Goal: Task Accomplishment & Management: Complete application form

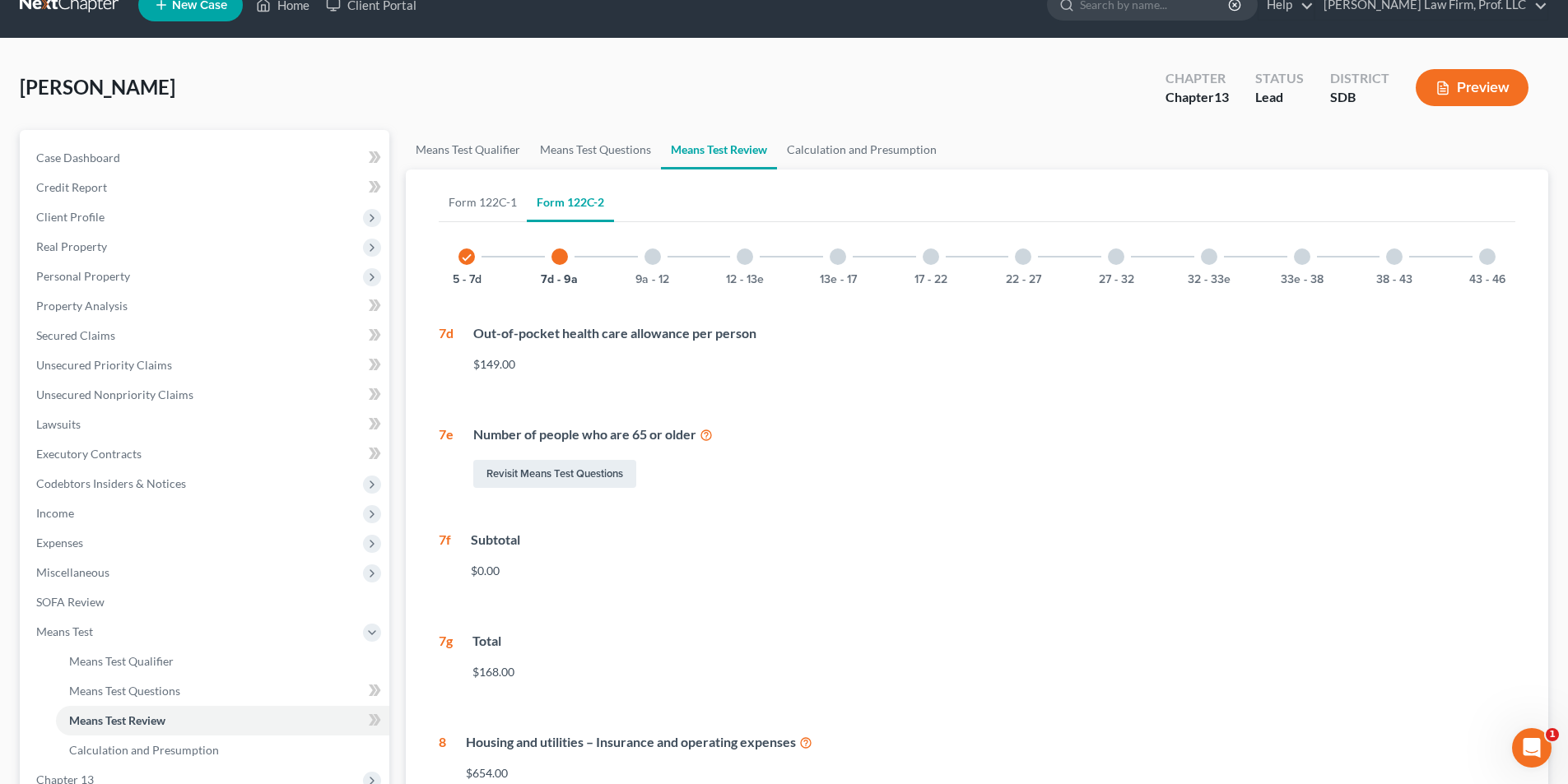
scroll to position [82, 0]
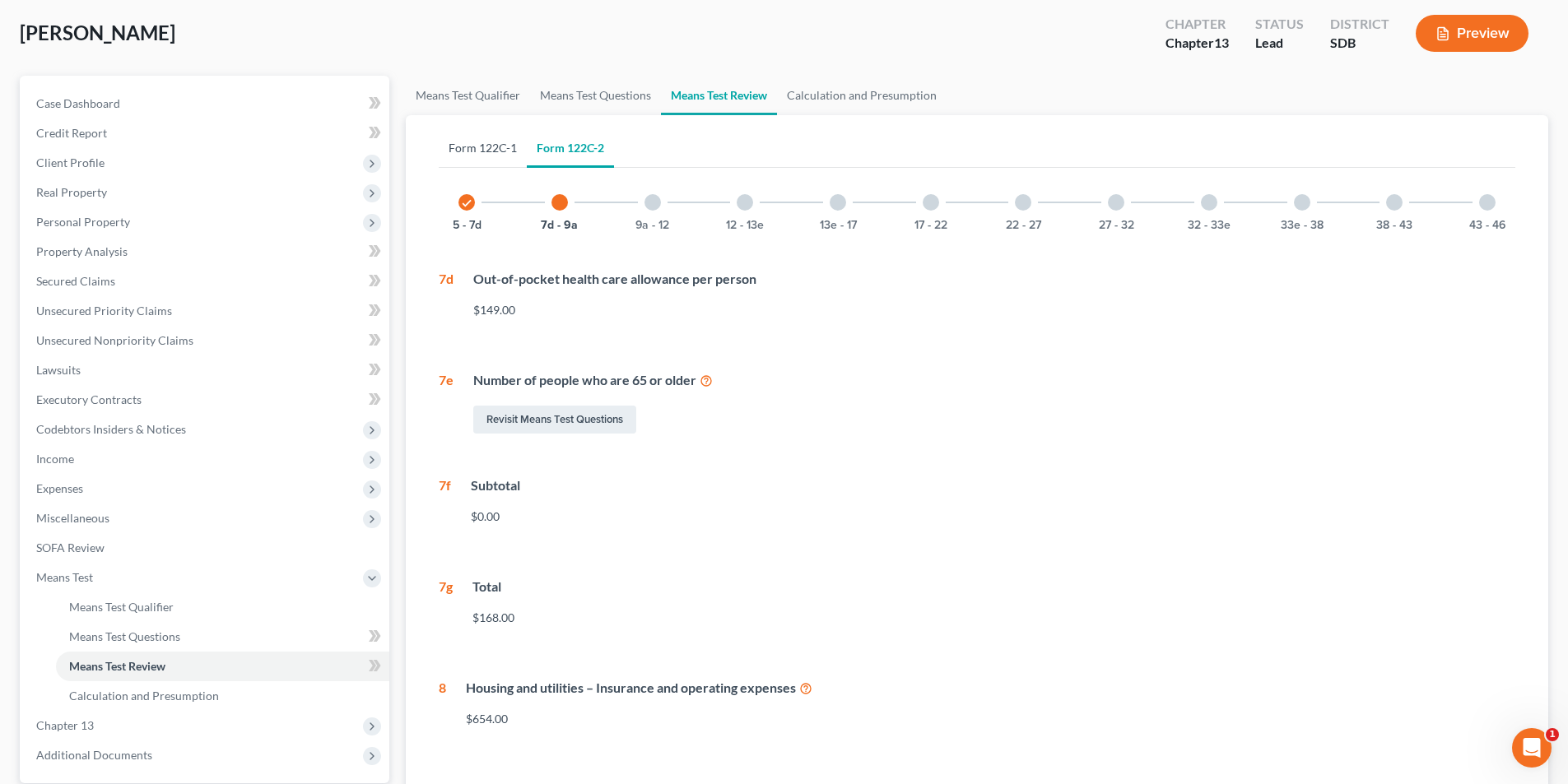
click at [482, 145] on link "Form 122C-1" at bounding box center [483, 148] width 88 height 39
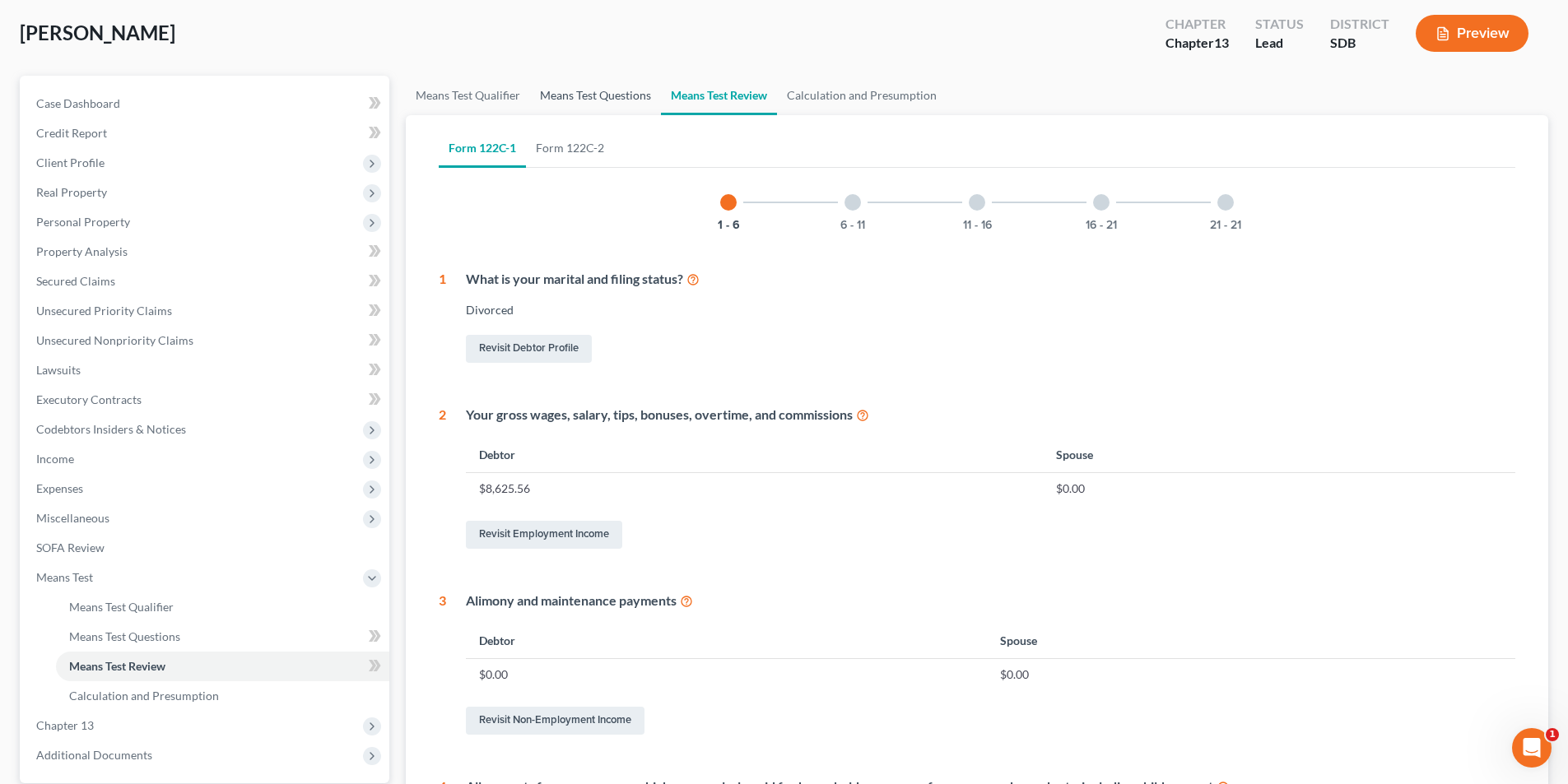
click at [612, 89] on link "Means Test Questions" at bounding box center [596, 95] width 131 height 39
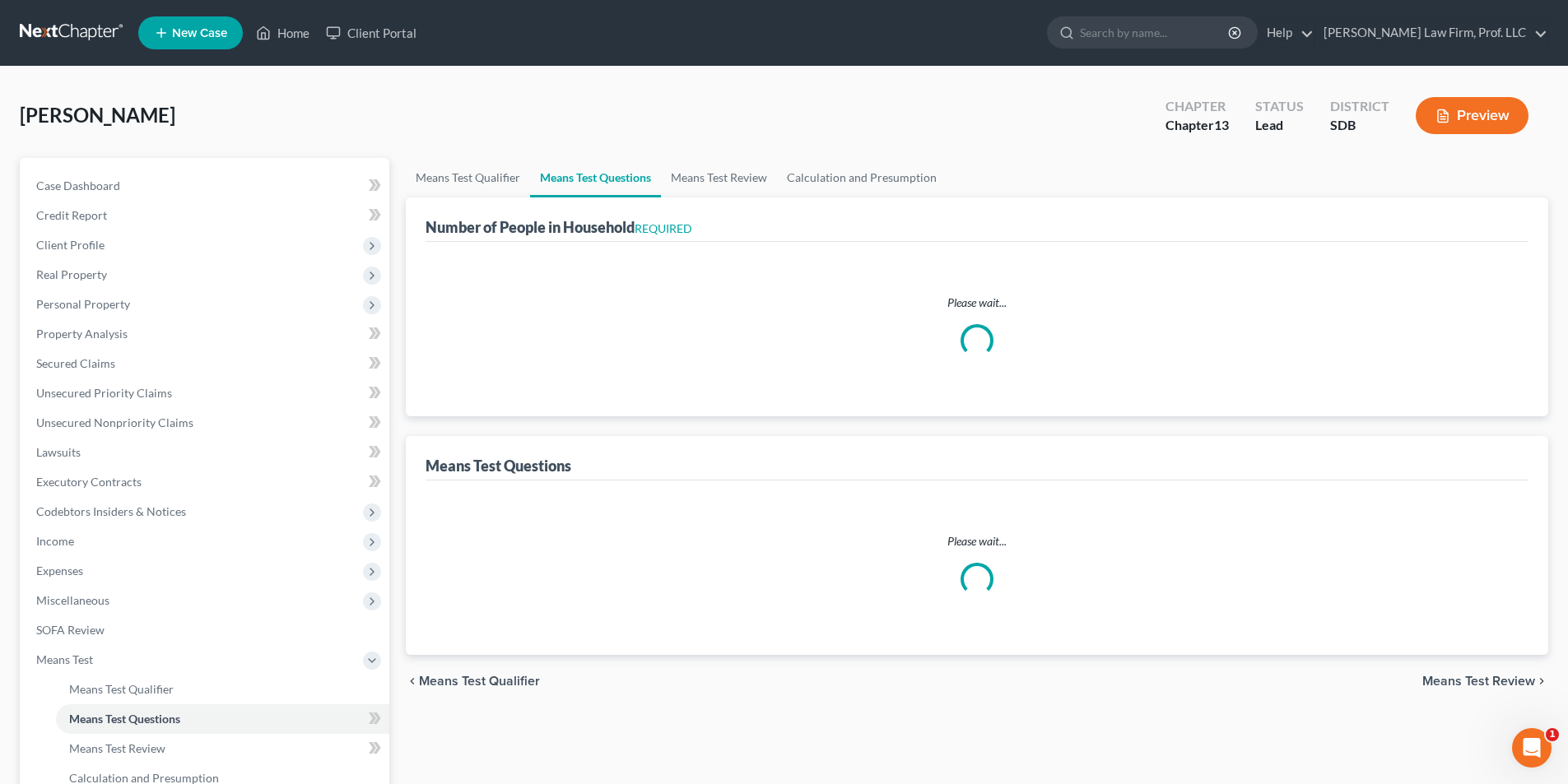
select select "1"
select select "60"
select select "2"
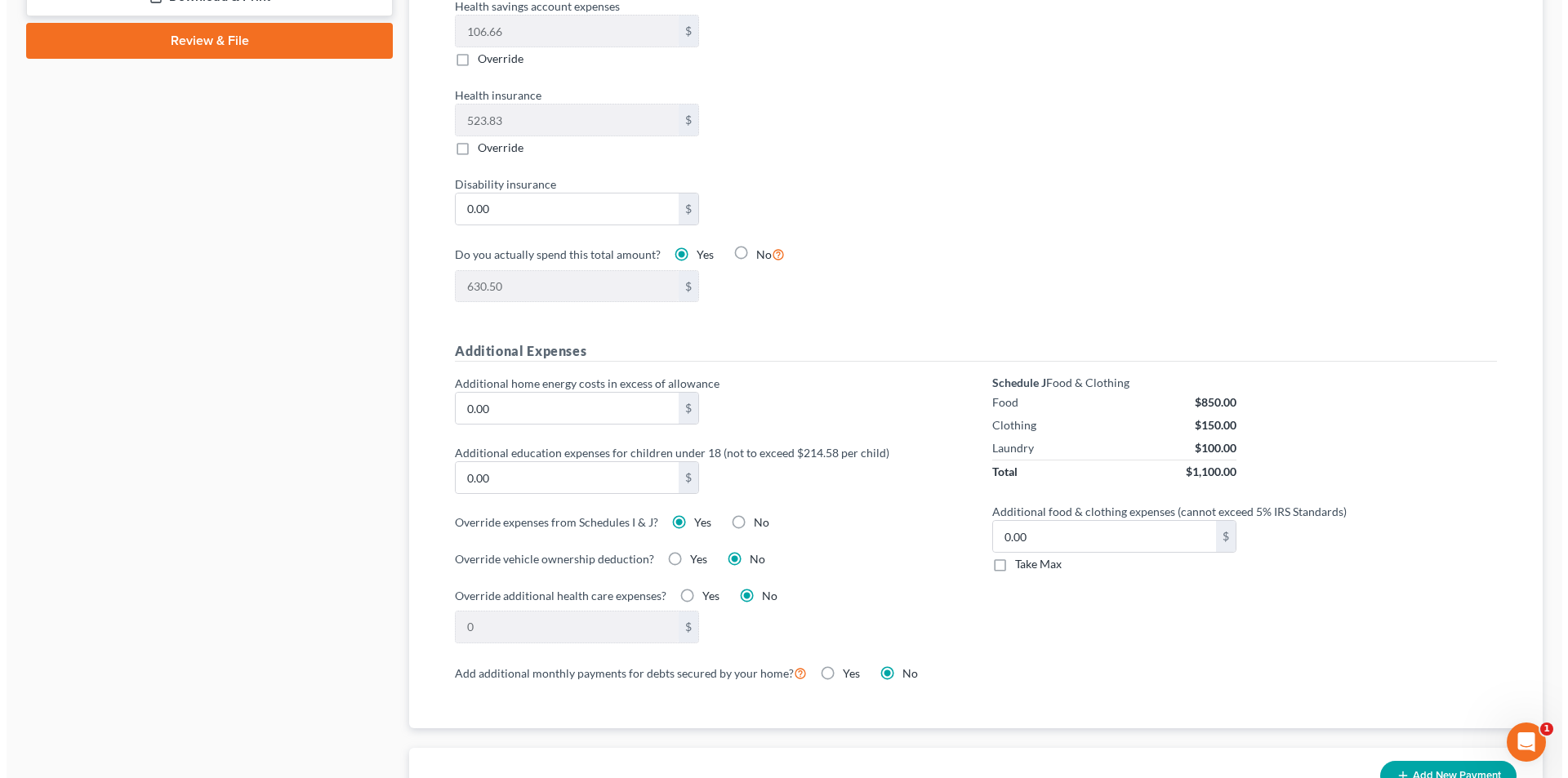
scroll to position [898, 0]
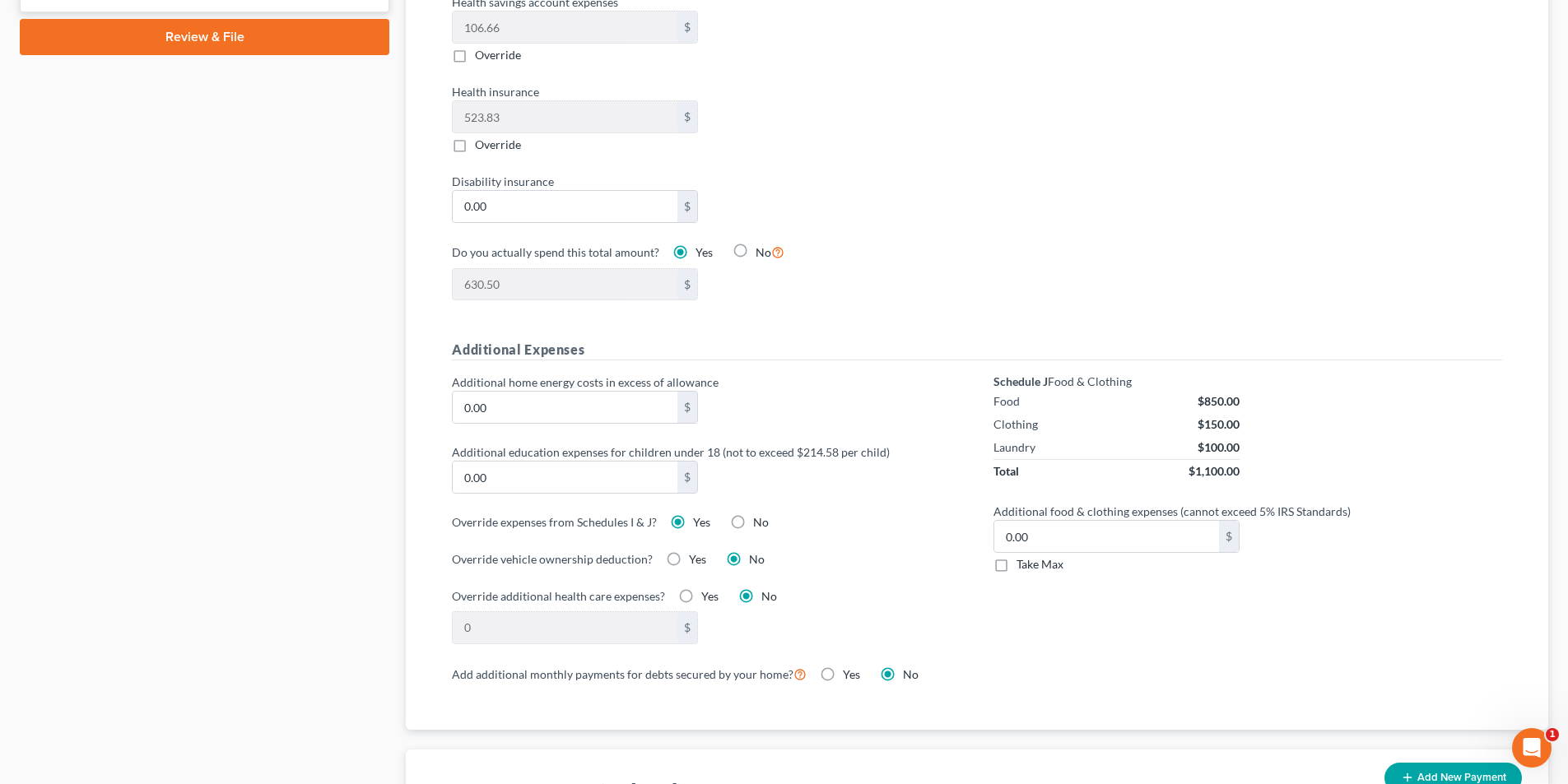
click at [753, 515] on label "No" at bounding box center [761, 523] width 16 height 17
click at [760, 515] on input "No" at bounding box center [764, 519] width 10 height 10
radio input "true"
click at [693, 515] on label "Yes" at bounding box center [701, 523] width 18 height 17
click at [700, 515] on input "Yes" at bounding box center [705, 519] width 10 height 10
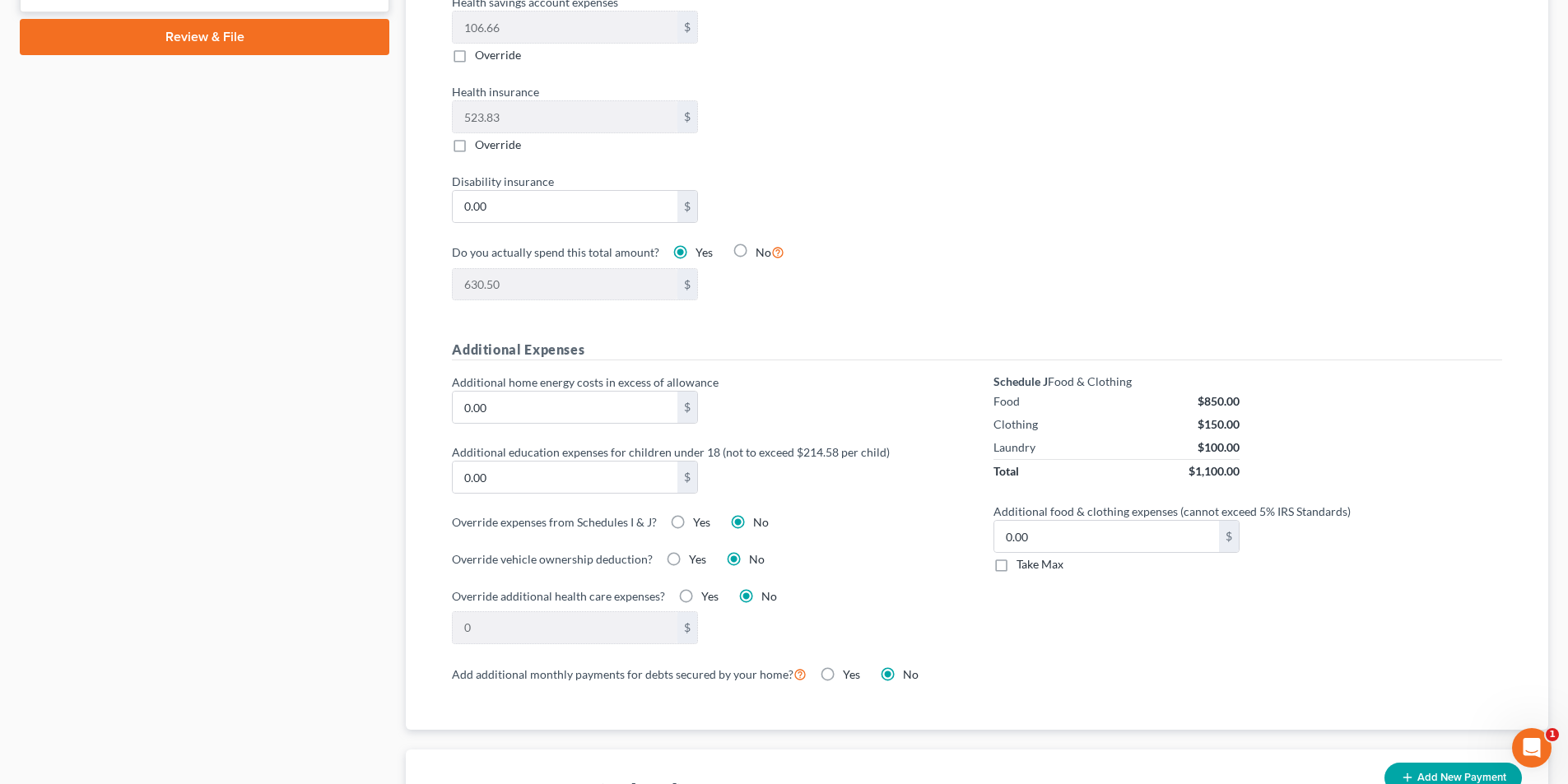
radio input "true"
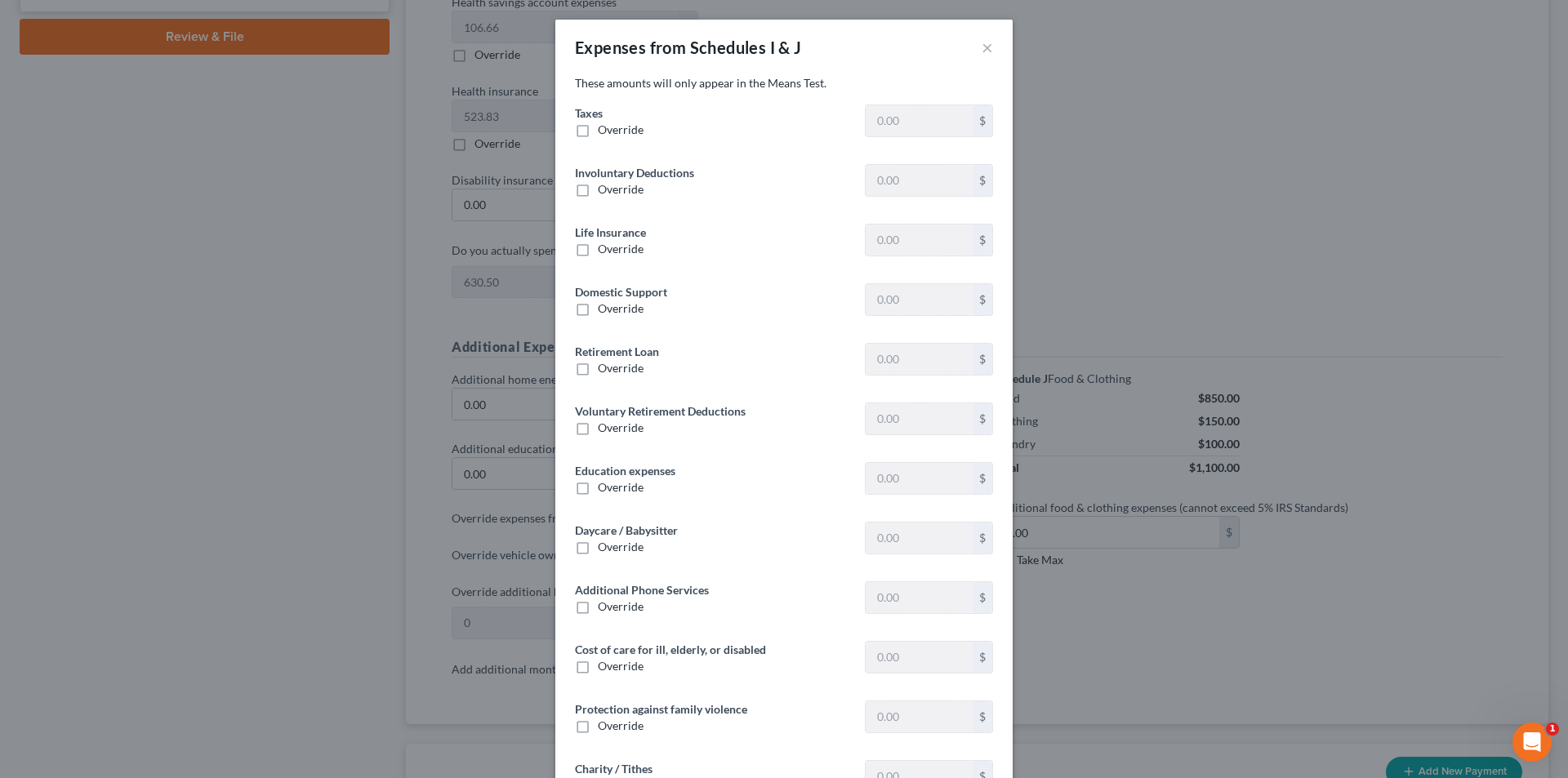
type input "1,615.05"
type input "257.50"
type input "0"
type input "500.00"
type input "0"
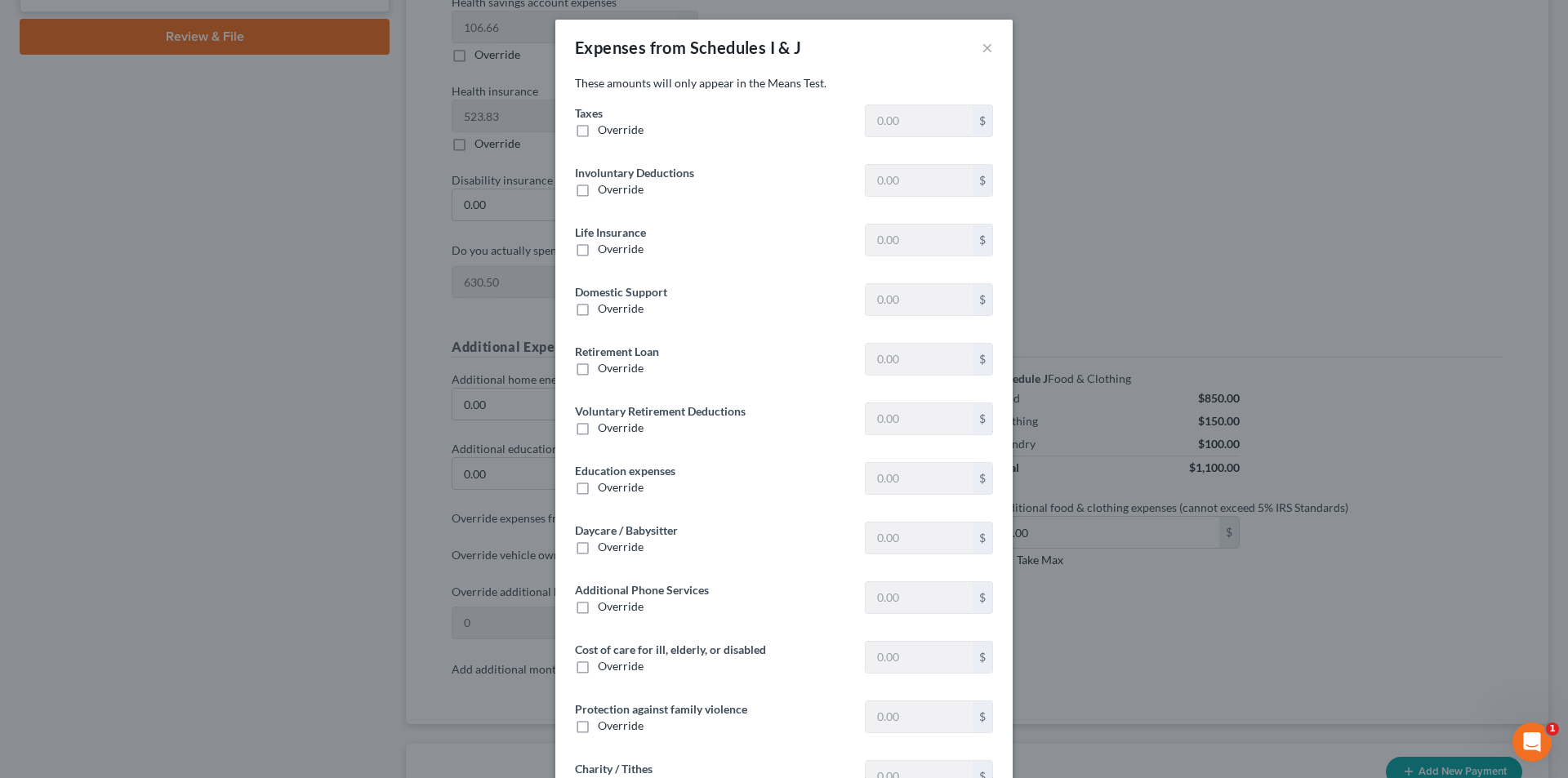
type input "0"
type input "459.60"
type input "0"
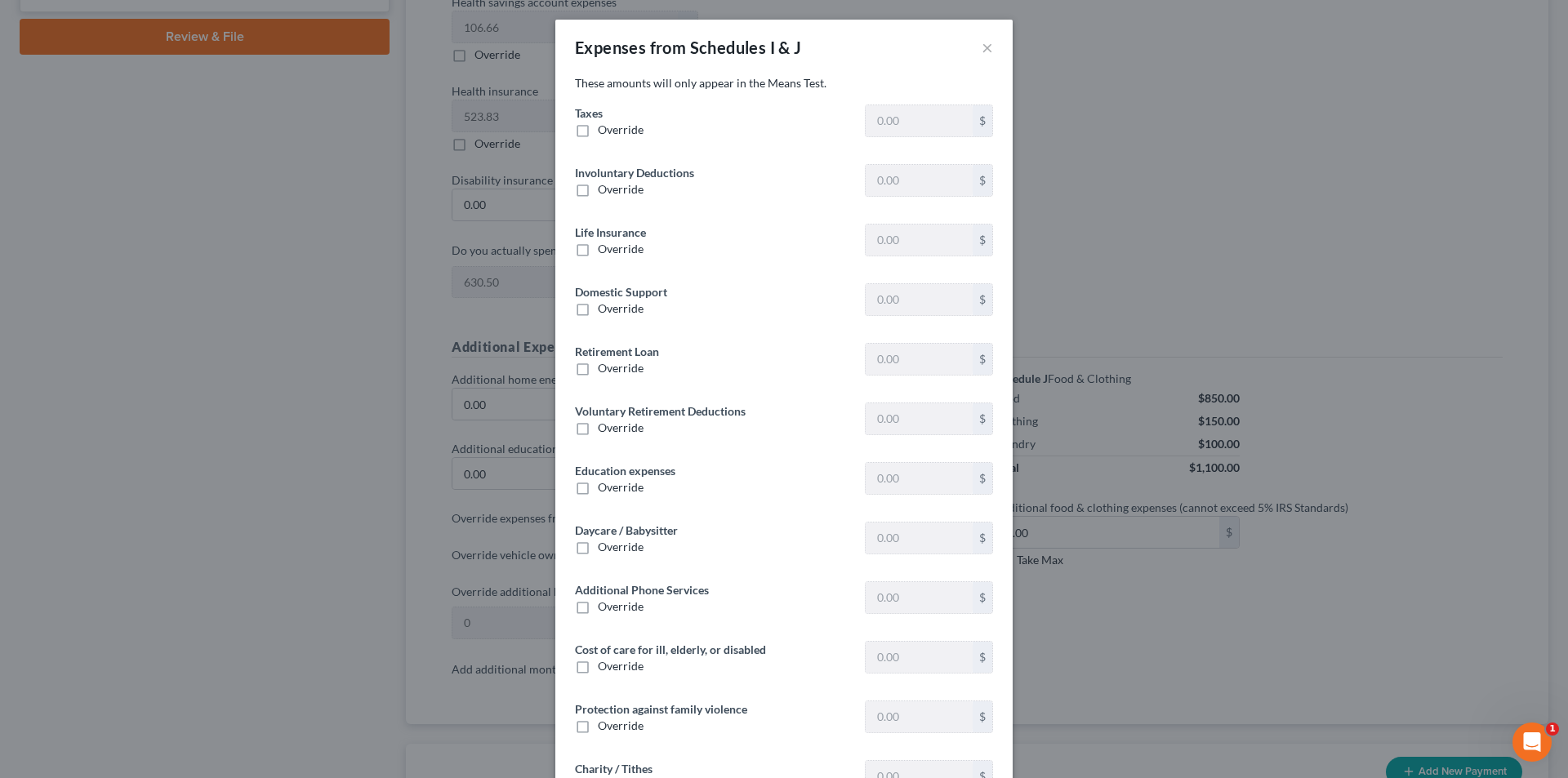
type input "0"
type input "40.00"
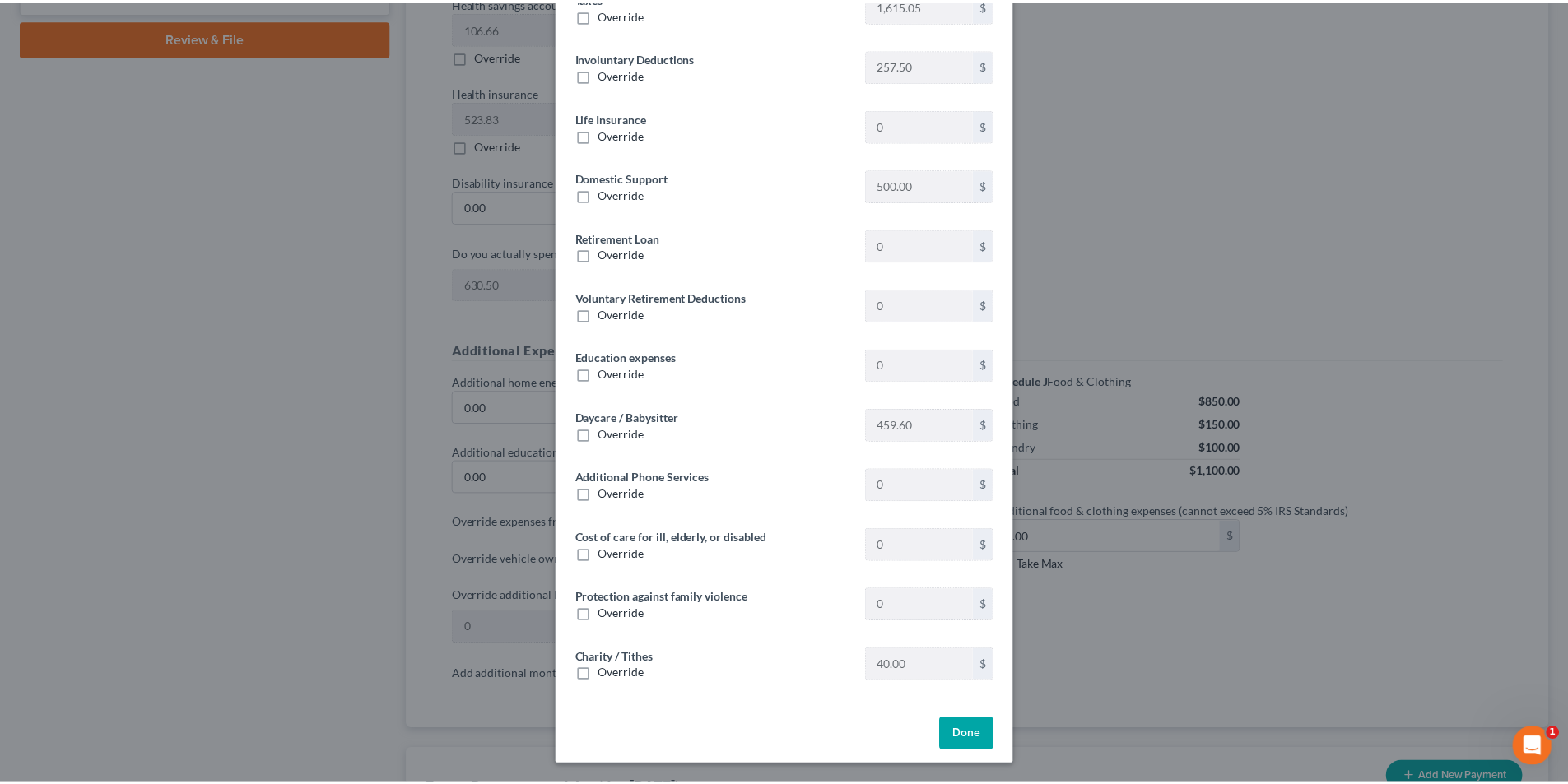
scroll to position [117, 0]
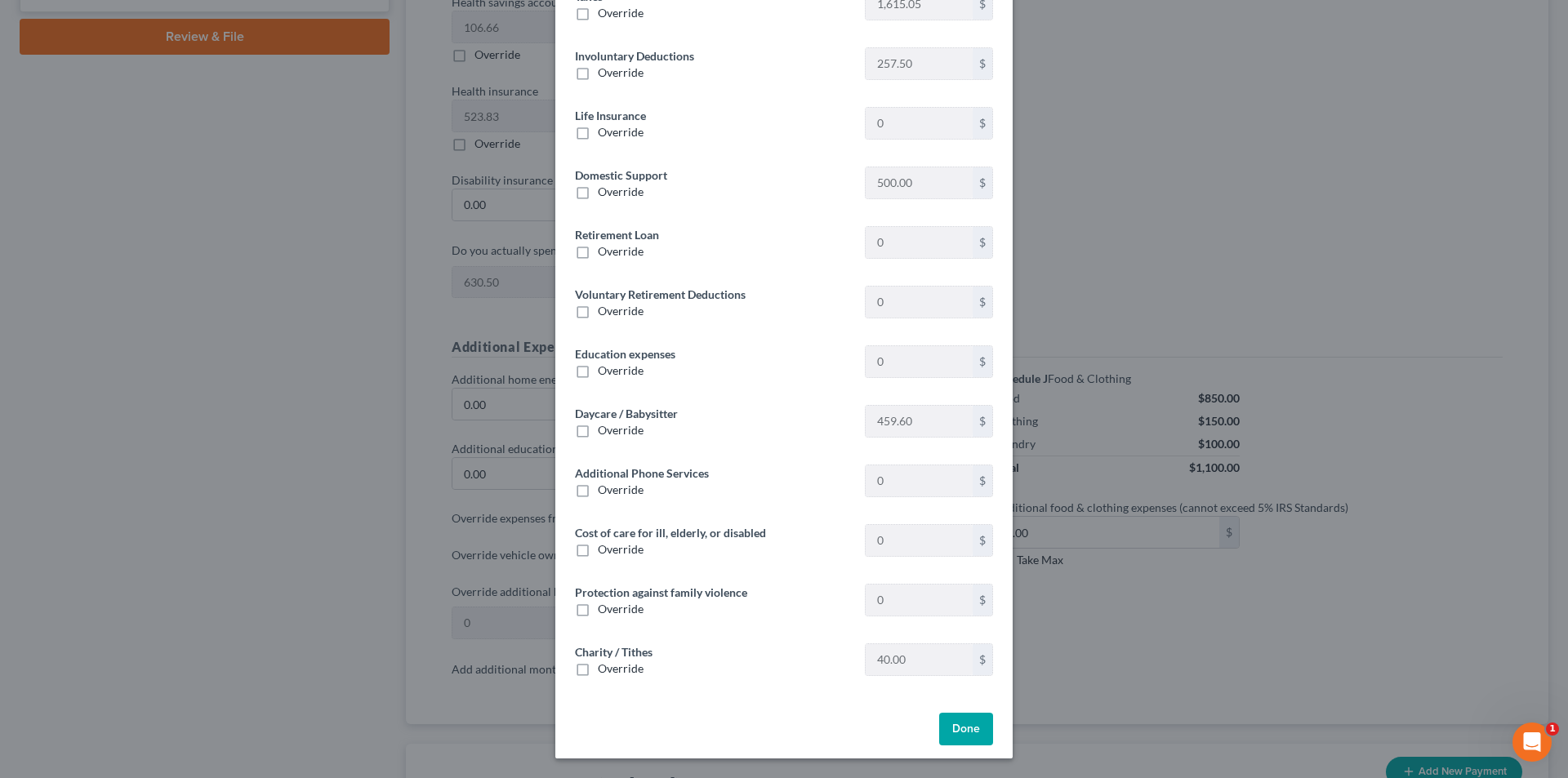
click at [598, 492] on label "Override" at bounding box center [620, 490] width 45 height 17
click at [604, 492] on input "Override" at bounding box center [609, 487] width 10 height 10
checkbox input "true"
click at [911, 486] on input "text" at bounding box center [920, 481] width 107 height 31
type input "40.00"
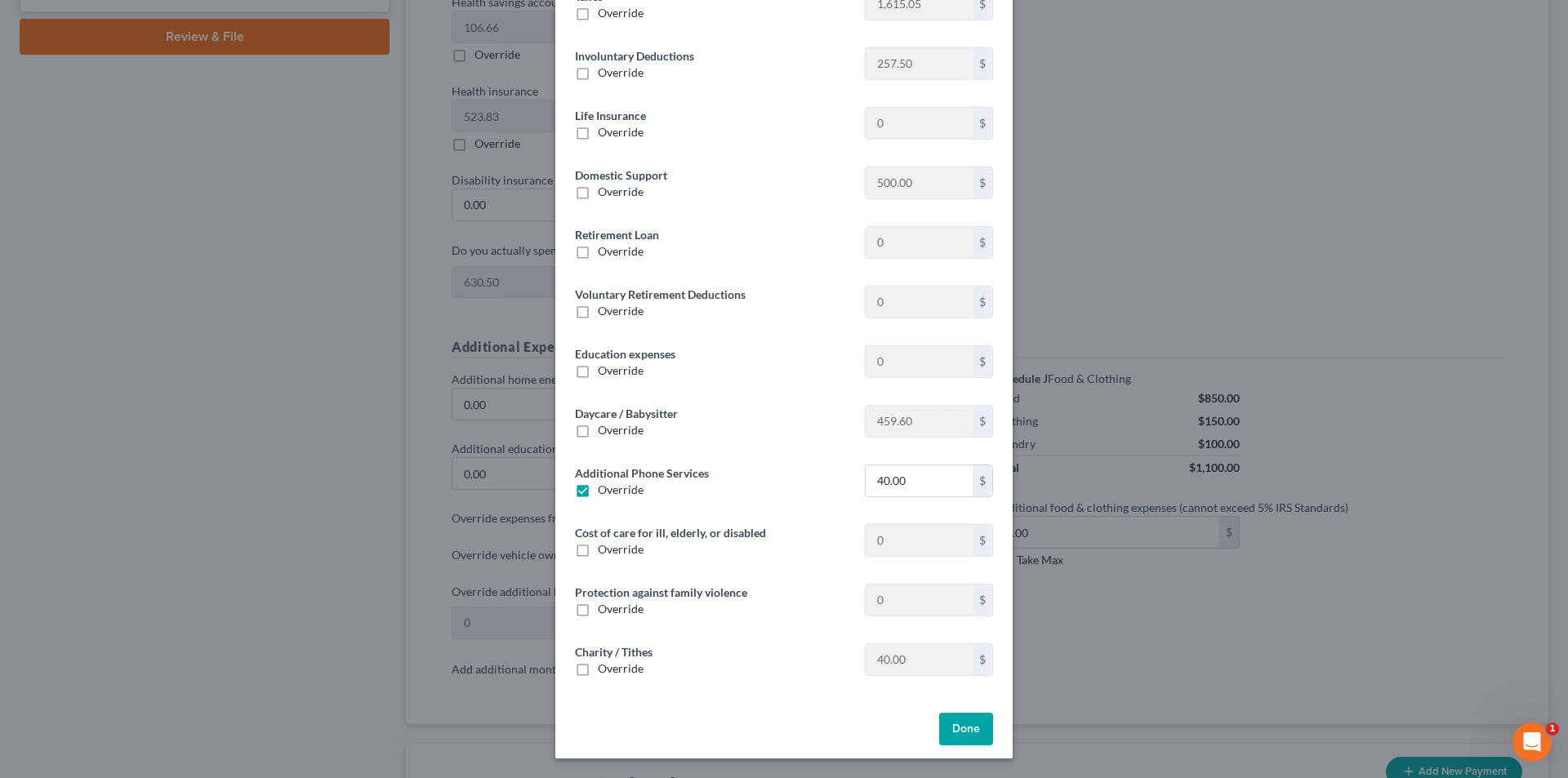
click at [972, 731] on button "Done" at bounding box center [966, 729] width 54 height 32
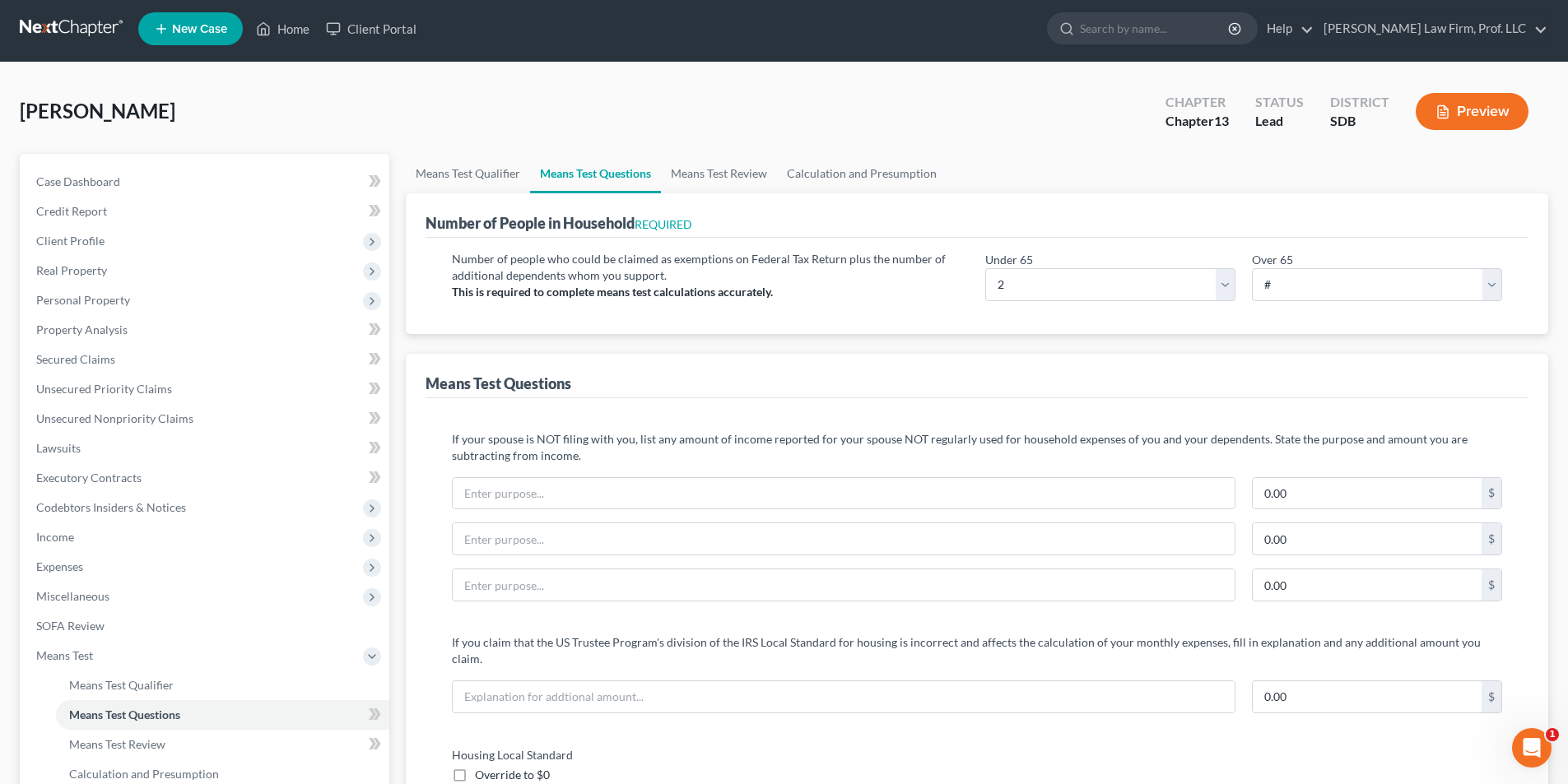
scroll to position [0, 0]
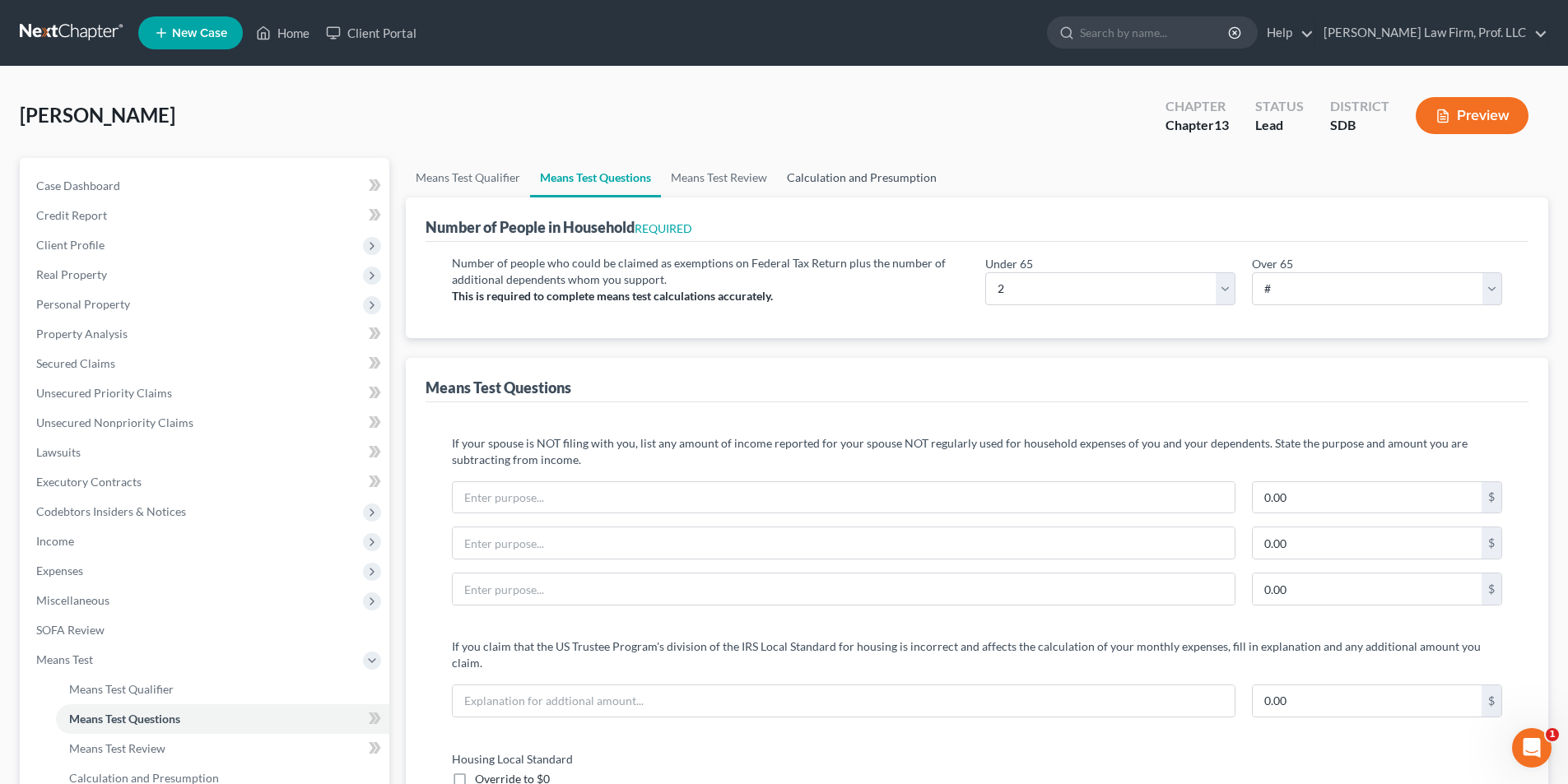
click at [833, 178] on link "Calculation and Presumption" at bounding box center [862, 178] width 170 height 39
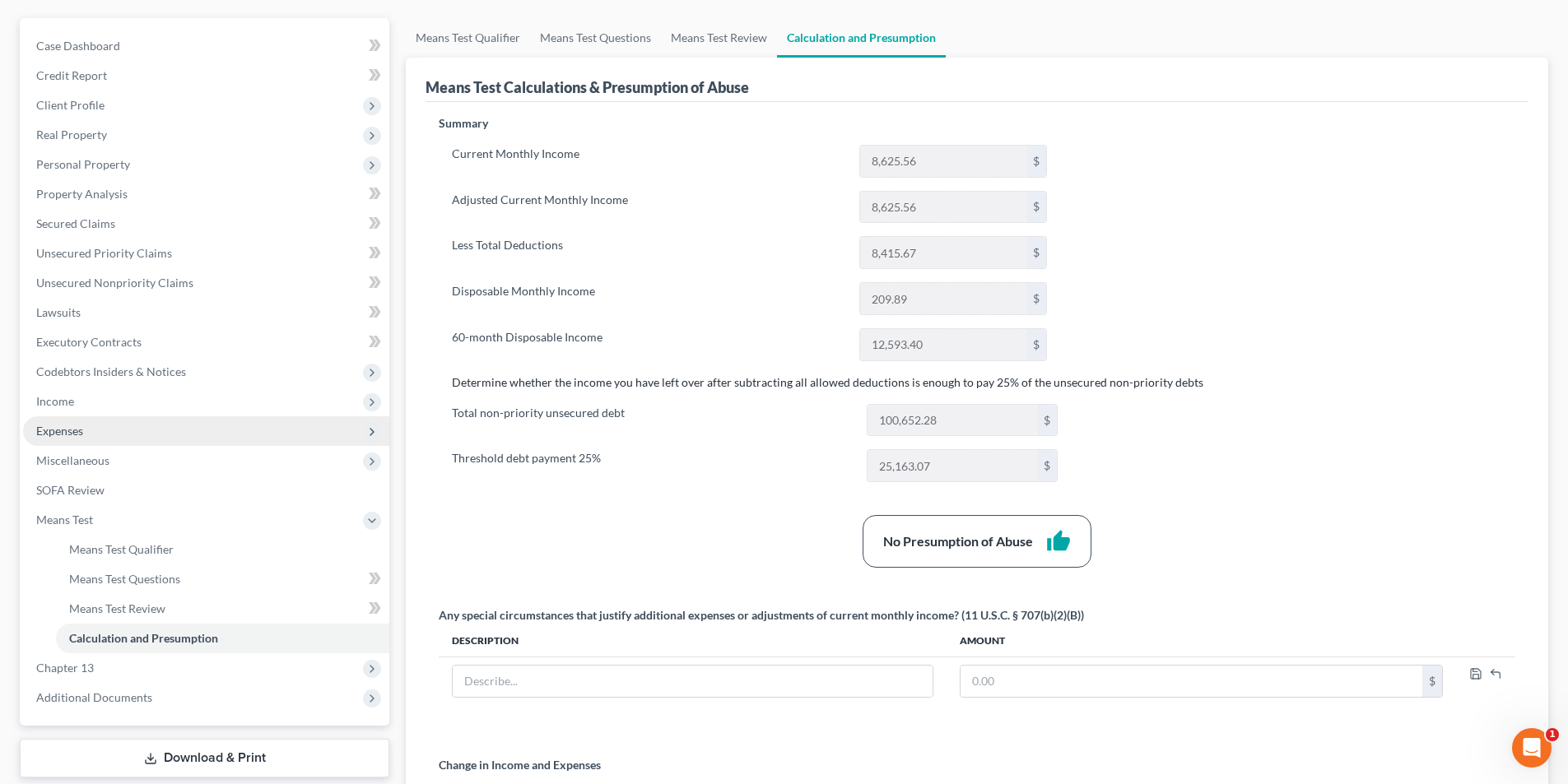
scroll to position [402, 0]
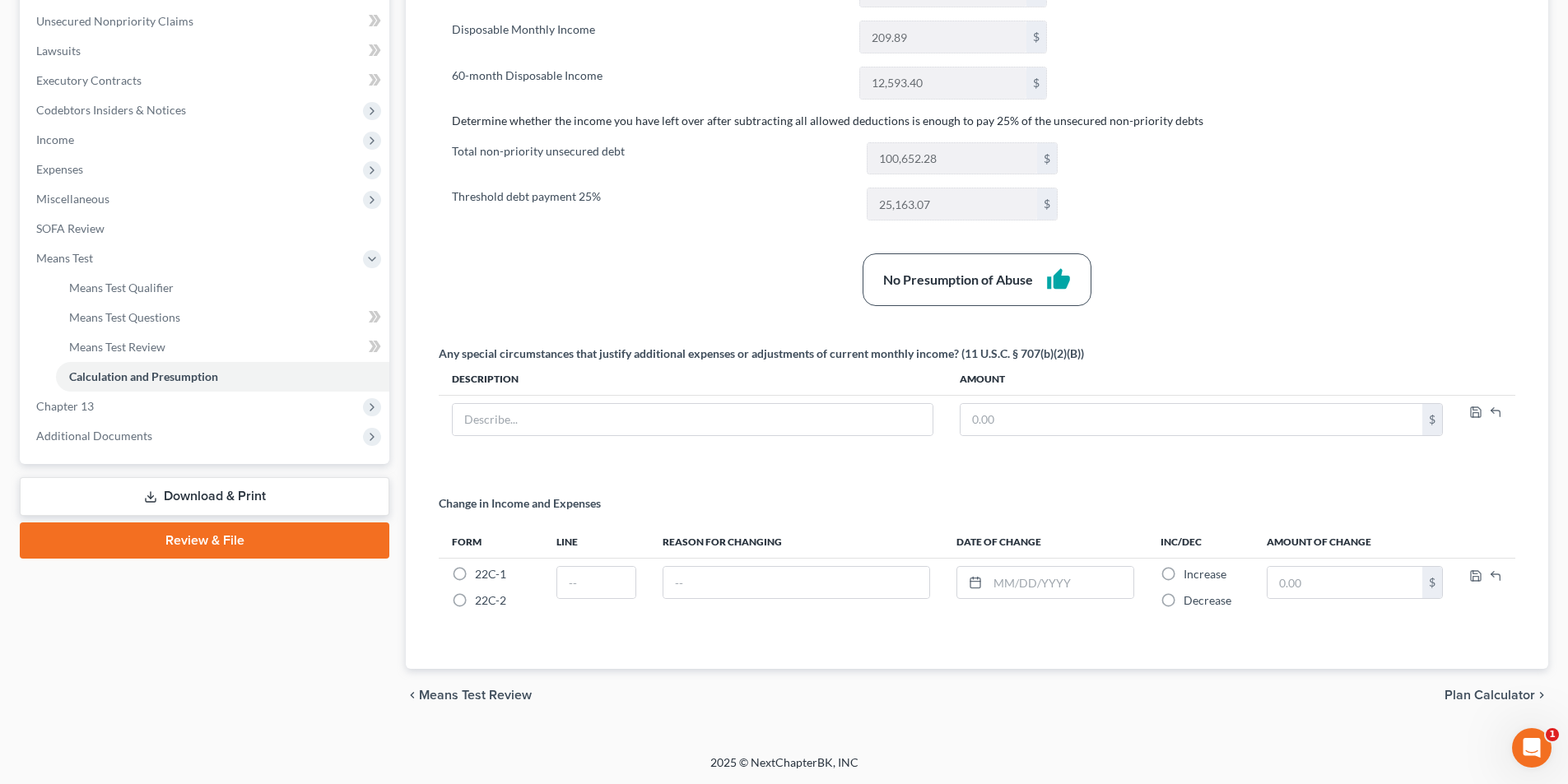
click at [209, 498] on link "Download & Print" at bounding box center [204, 496] width 369 height 38
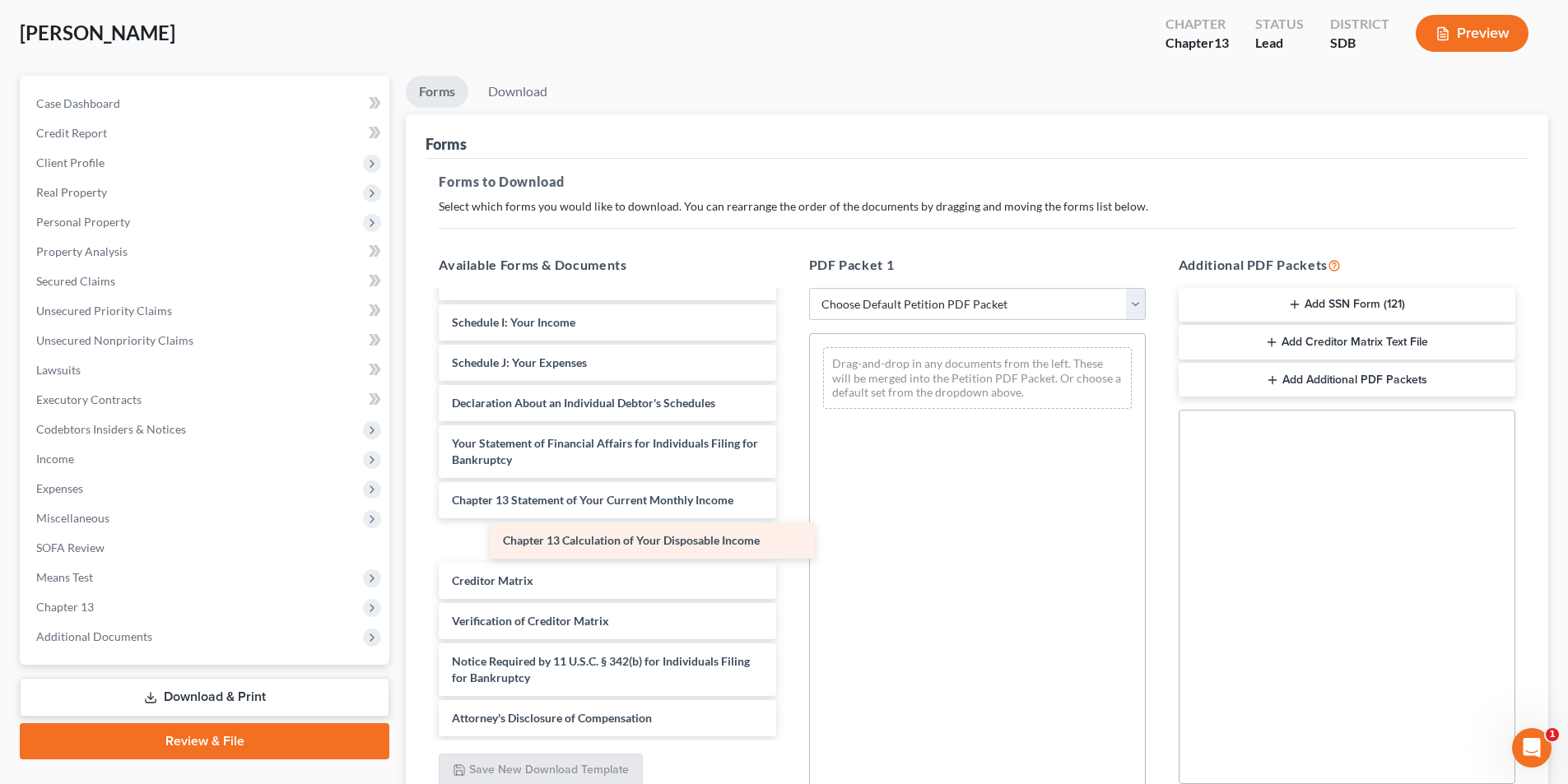
scroll to position [286, 0]
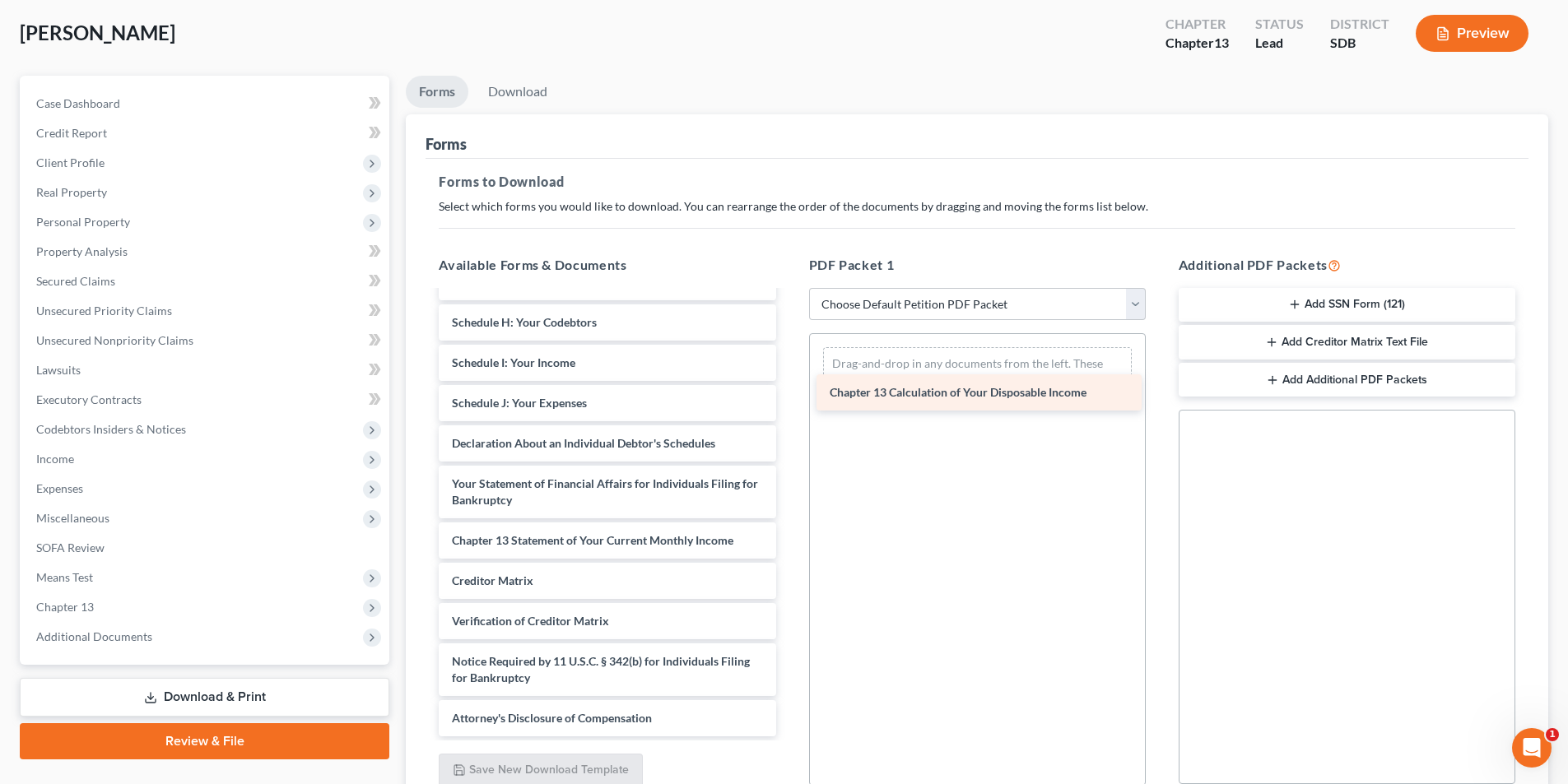
drag, startPoint x: 571, startPoint y: 543, endPoint x: 948, endPoint y: 394, distance: 405.4
click at [789, 394] on div "Chapter 13 Calculation of Your Disposable Income Voluntary Petition for Individ…" at bounding box center [606, 371] width 363 height 731
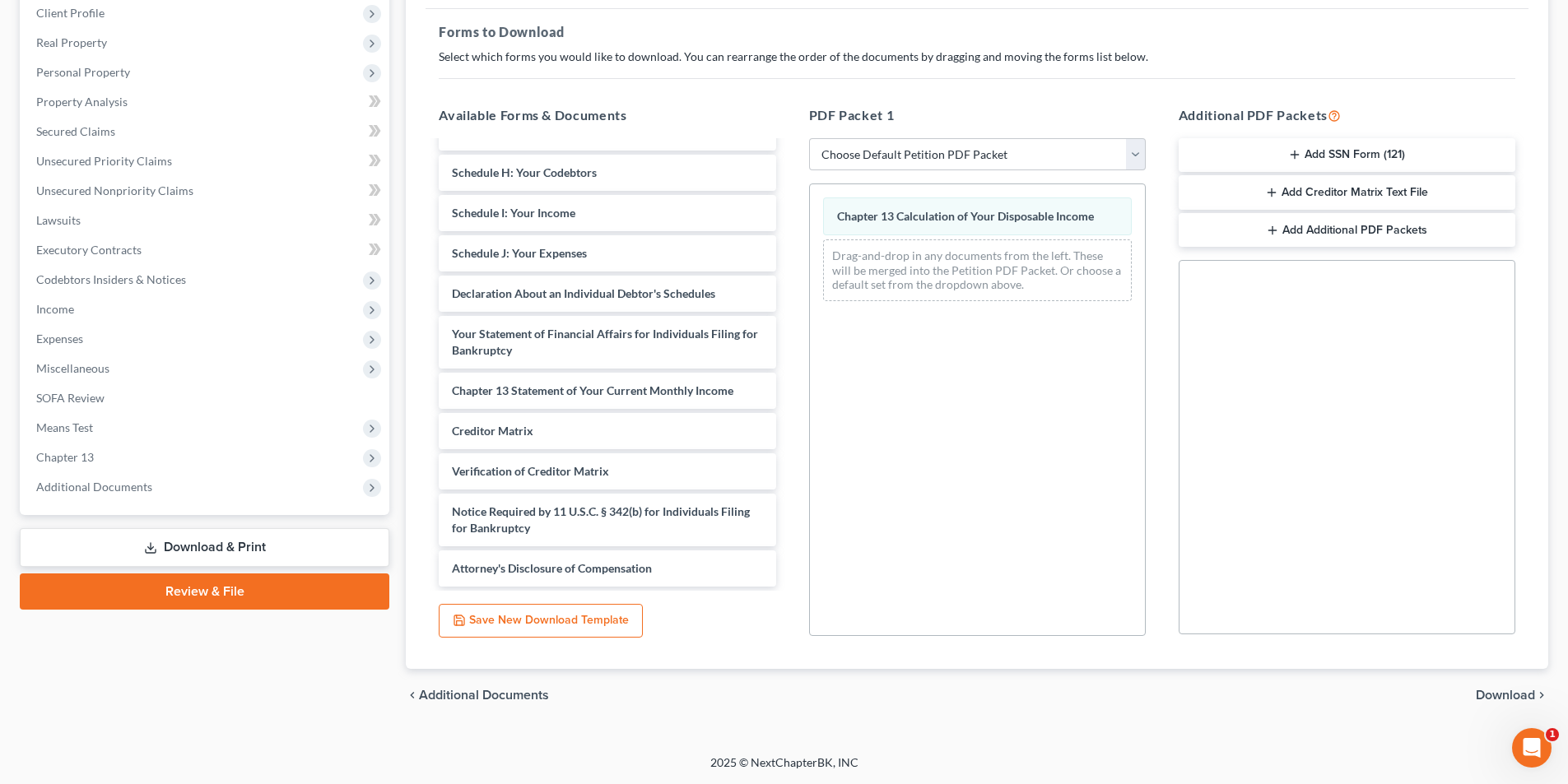
click at [1507, 693] on span "Download" at bounding box center [1506, 695] width 60 height 13
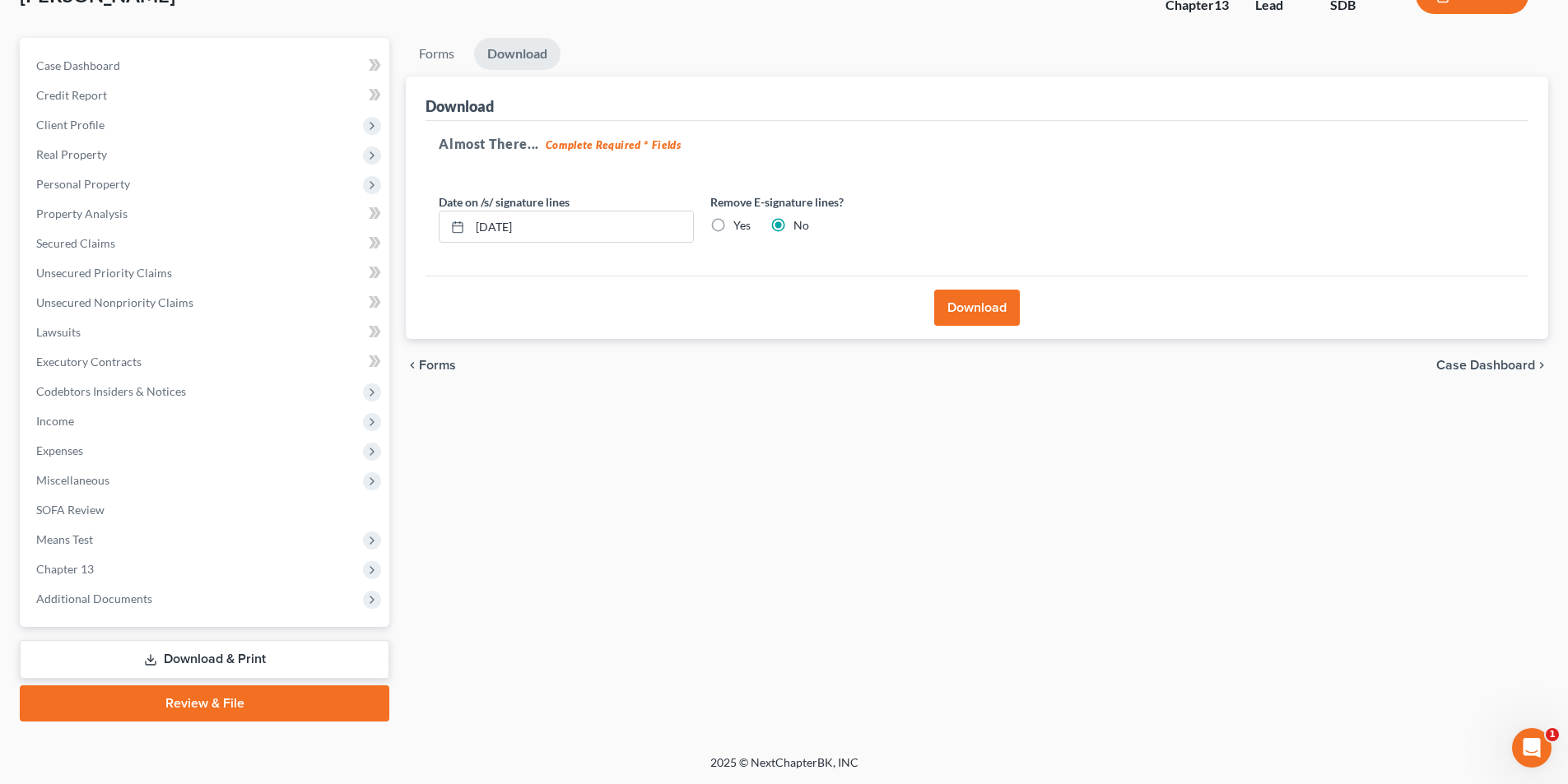
click at [968, 310] on button "Download" at bounding box center [977, 308] width 86 height 36
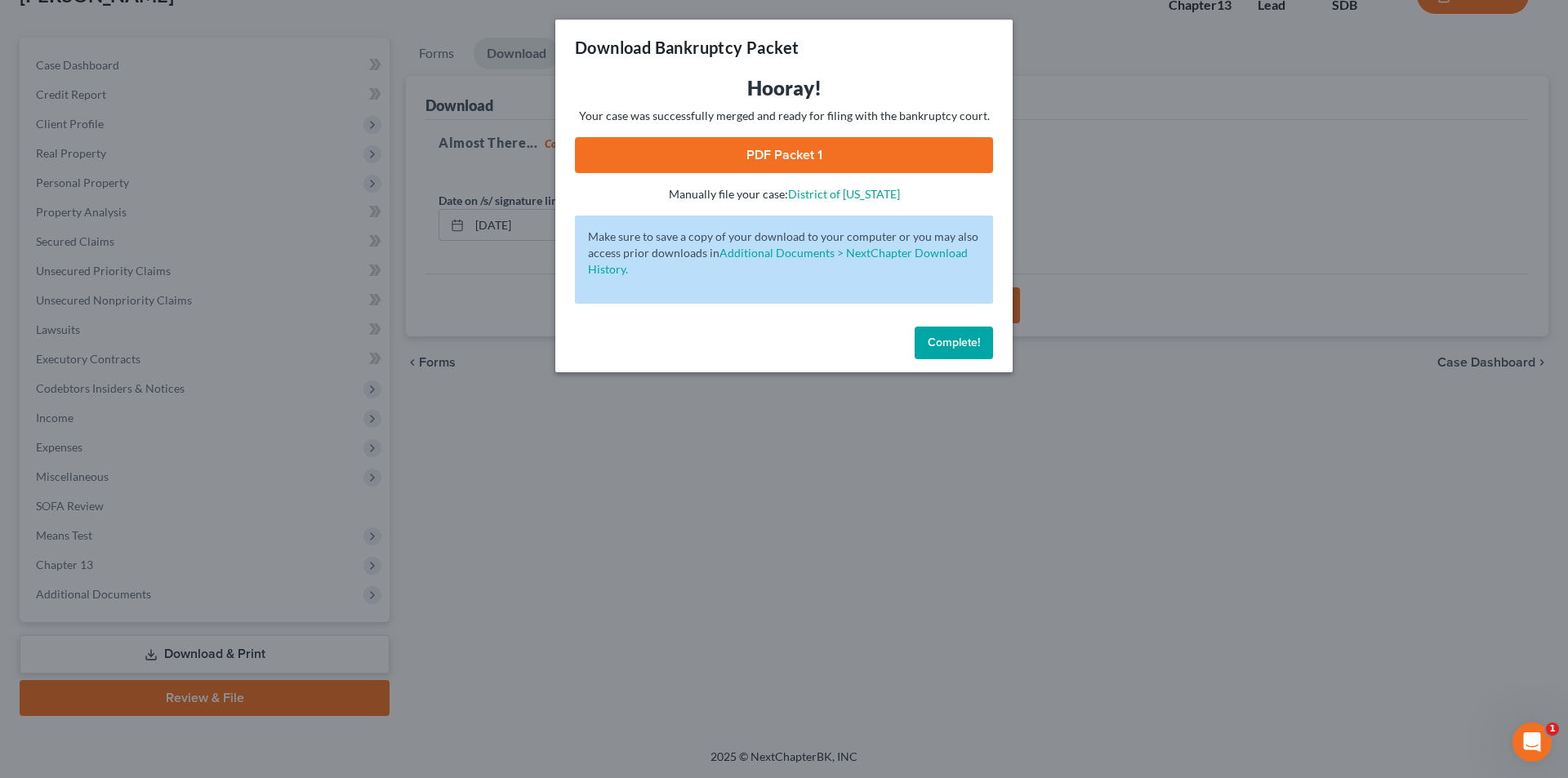
click at [863, 149] on link "PDF Packet 1" at bounding box center [784, 154] width 418 height 36
click at [949, 339] on span "Complete!" at bounding box center [954, 342] width 53 height 14
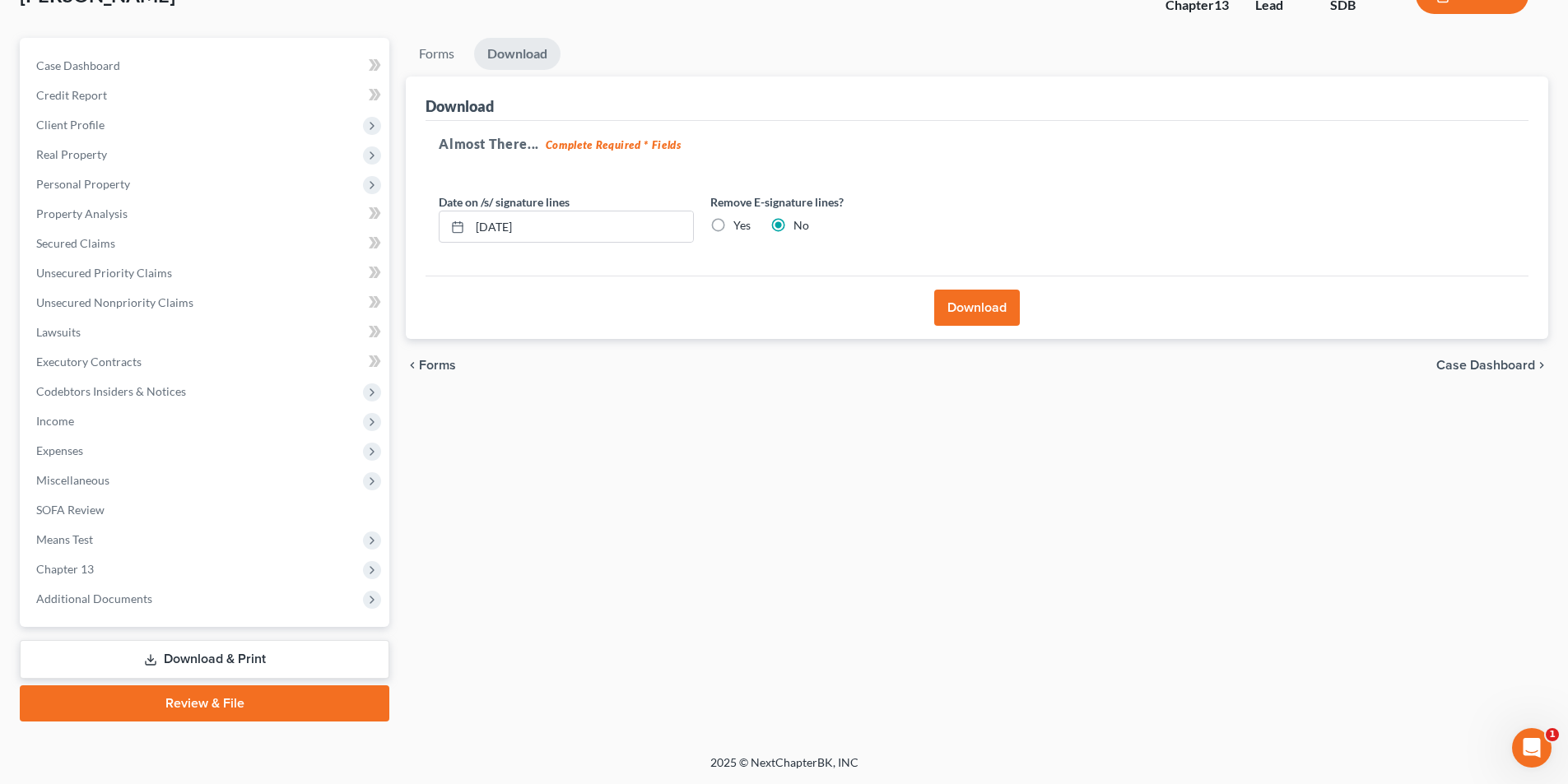
click at [686, 582] on div "Forms Download Forms Forms to Download Select which forms you would like to dow…" at bounding box center [976, 380] width 1159 height 684
